Goal: Task Accomplishment & Management: Manage account settings

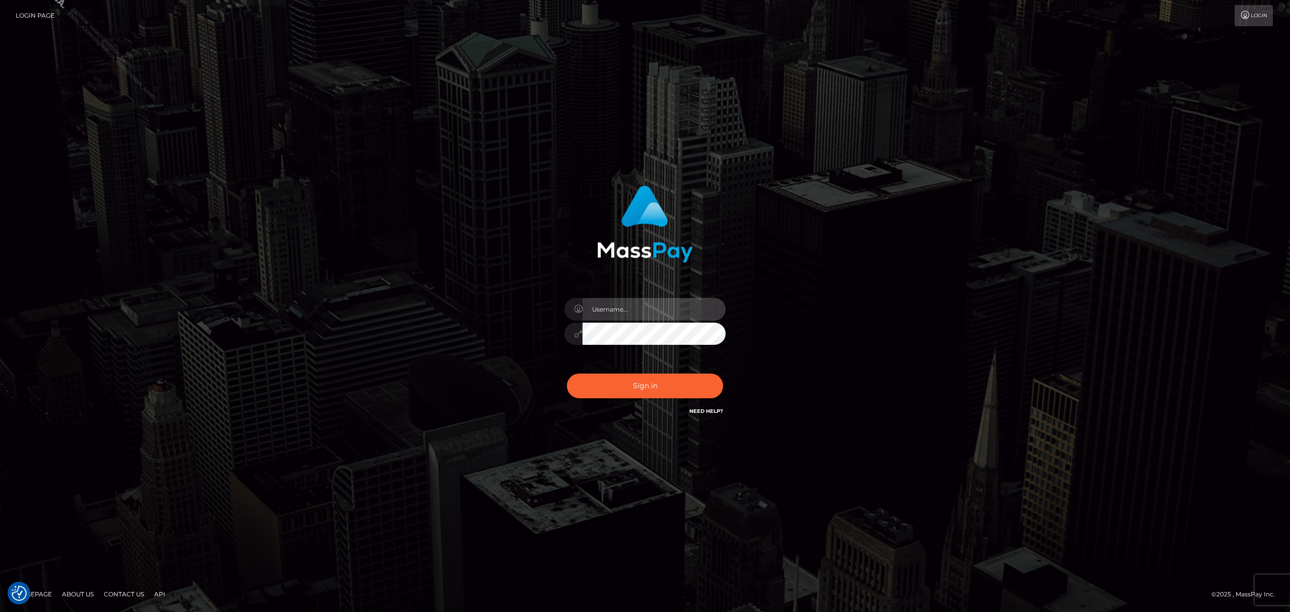
click at [670, 311] on input "text" at bounding box center [654, 309] width 143 height 23
type input "Grant.megabonanza"
click at [567, 373] on button "Sign in" at bounding box center [645, 385] width 156 height 25
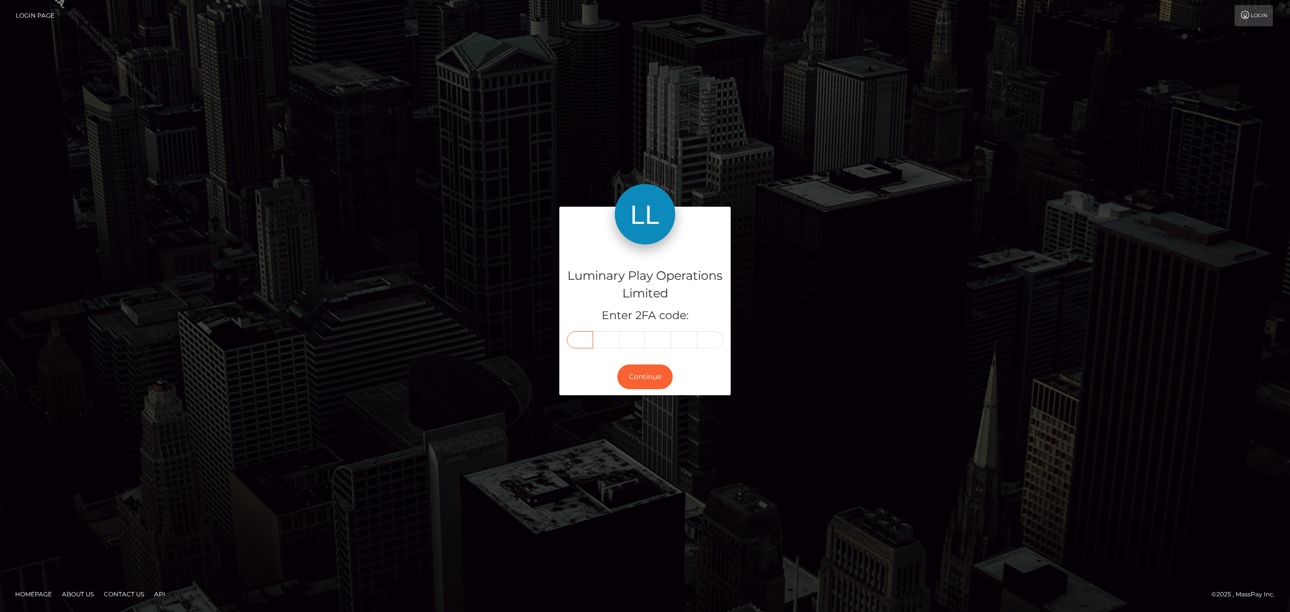
click at [581, 341] on input "text" at bounding box center [580, 339] width 26 height 17
type input "3"
type input "9"
type input "3"
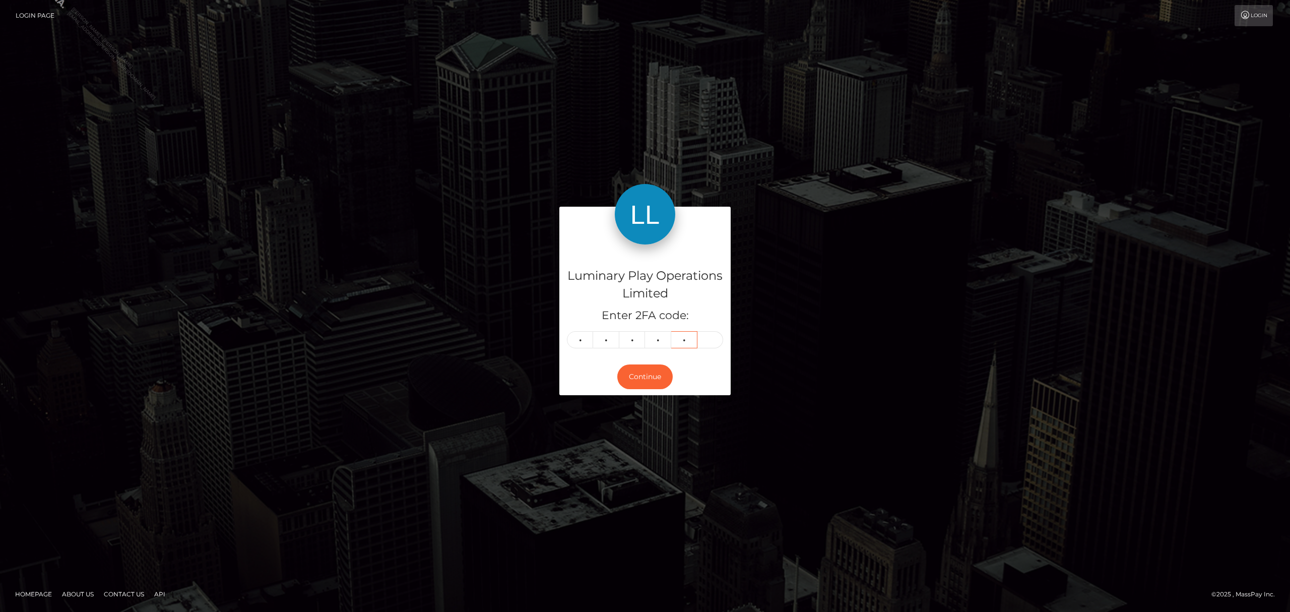
type input "9"
type input "1"
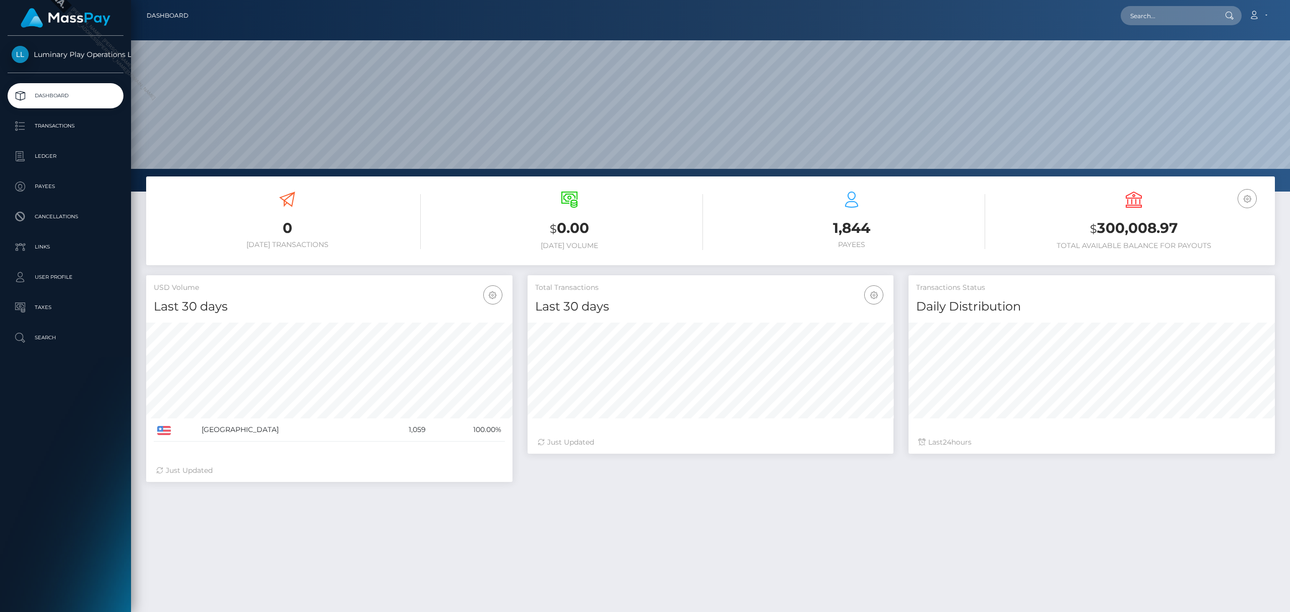
scroll to position [178, 366]
